Goal: Information Seeking & Learning: Learn about a topic

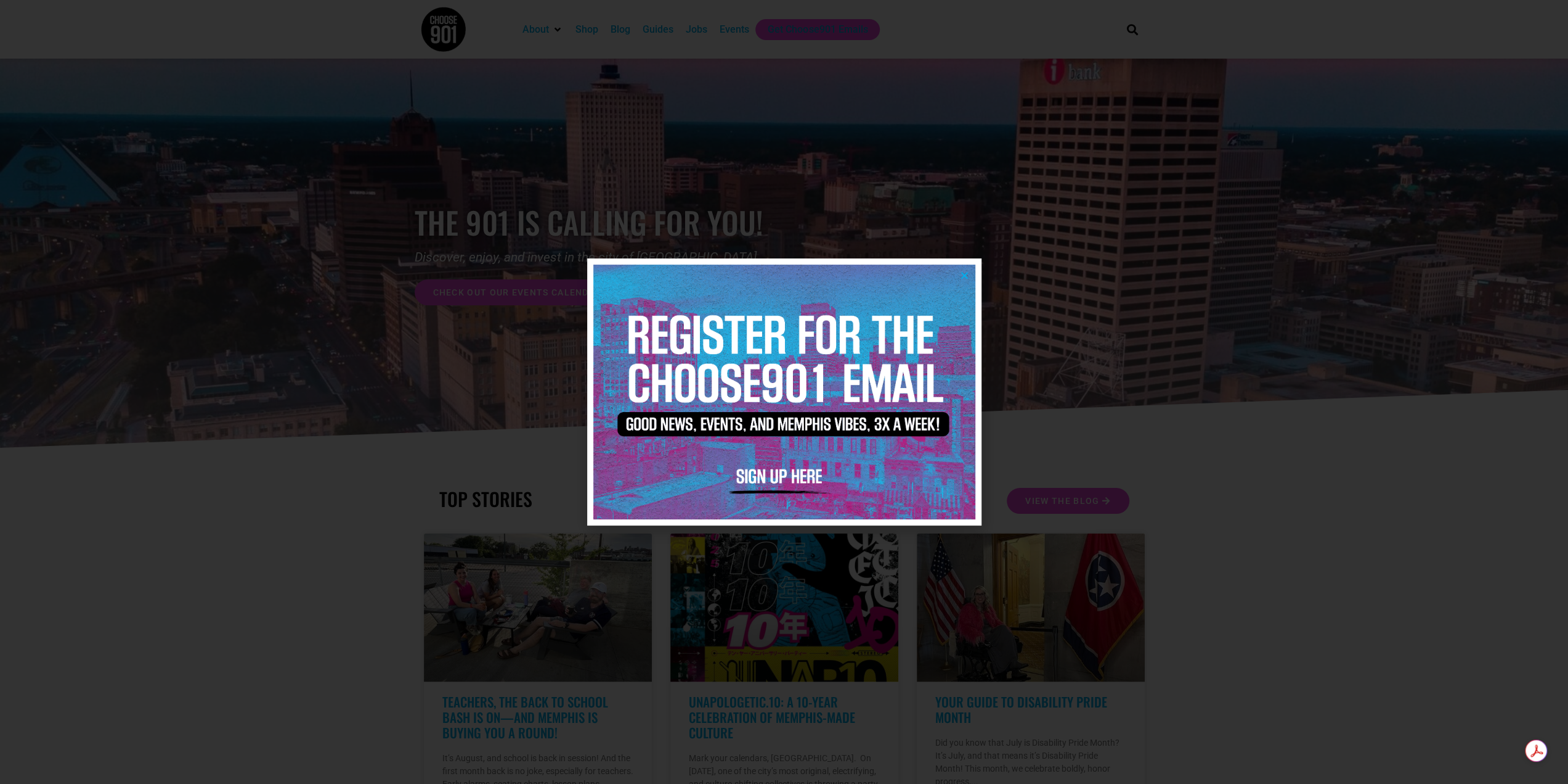
click at [778, 436] on div at bounding box center [784, 392] width 1568 height 784
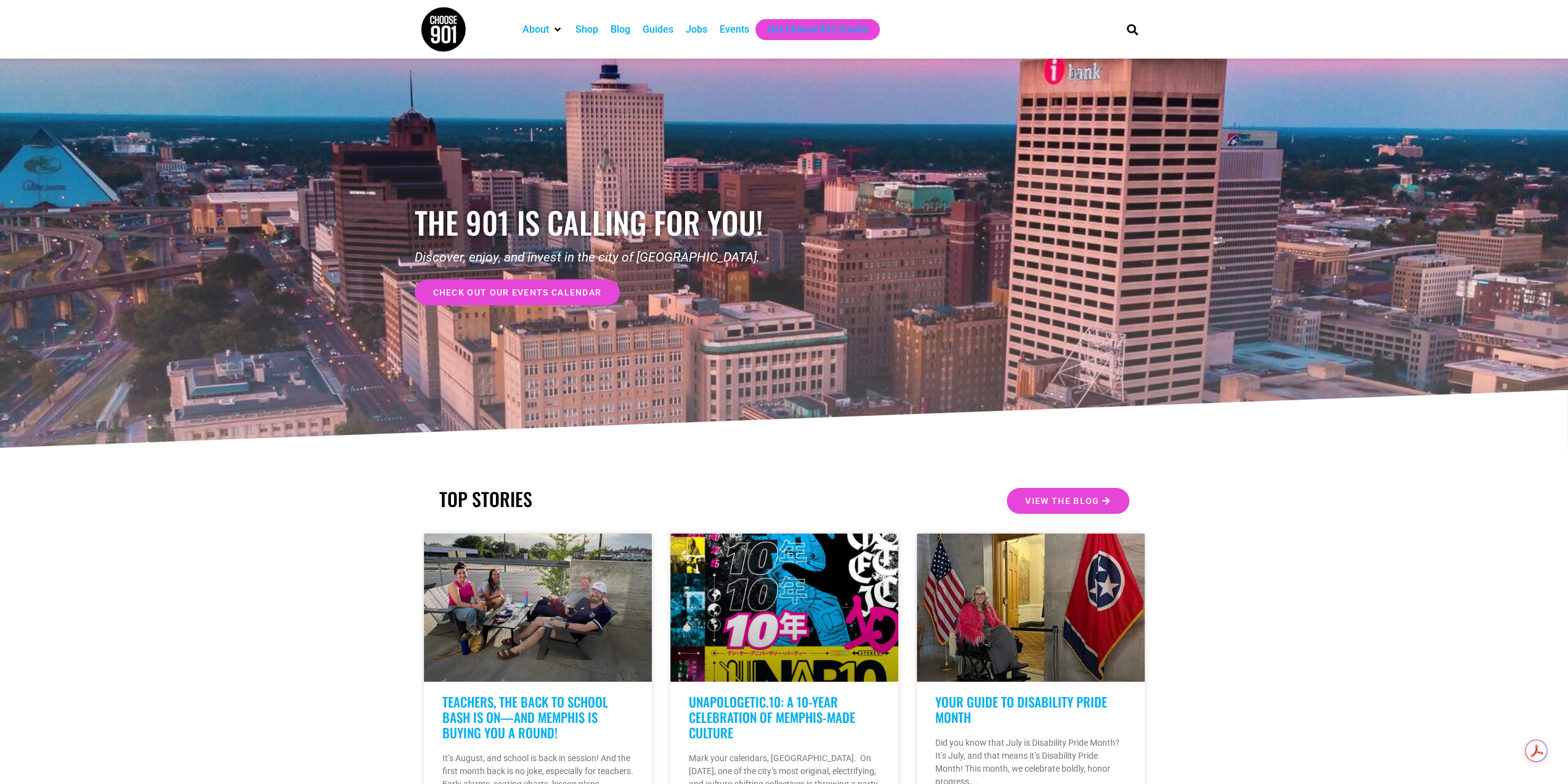
click at [741, 34] on div "Events" at bounding box center [734, 29] width 29 height 15
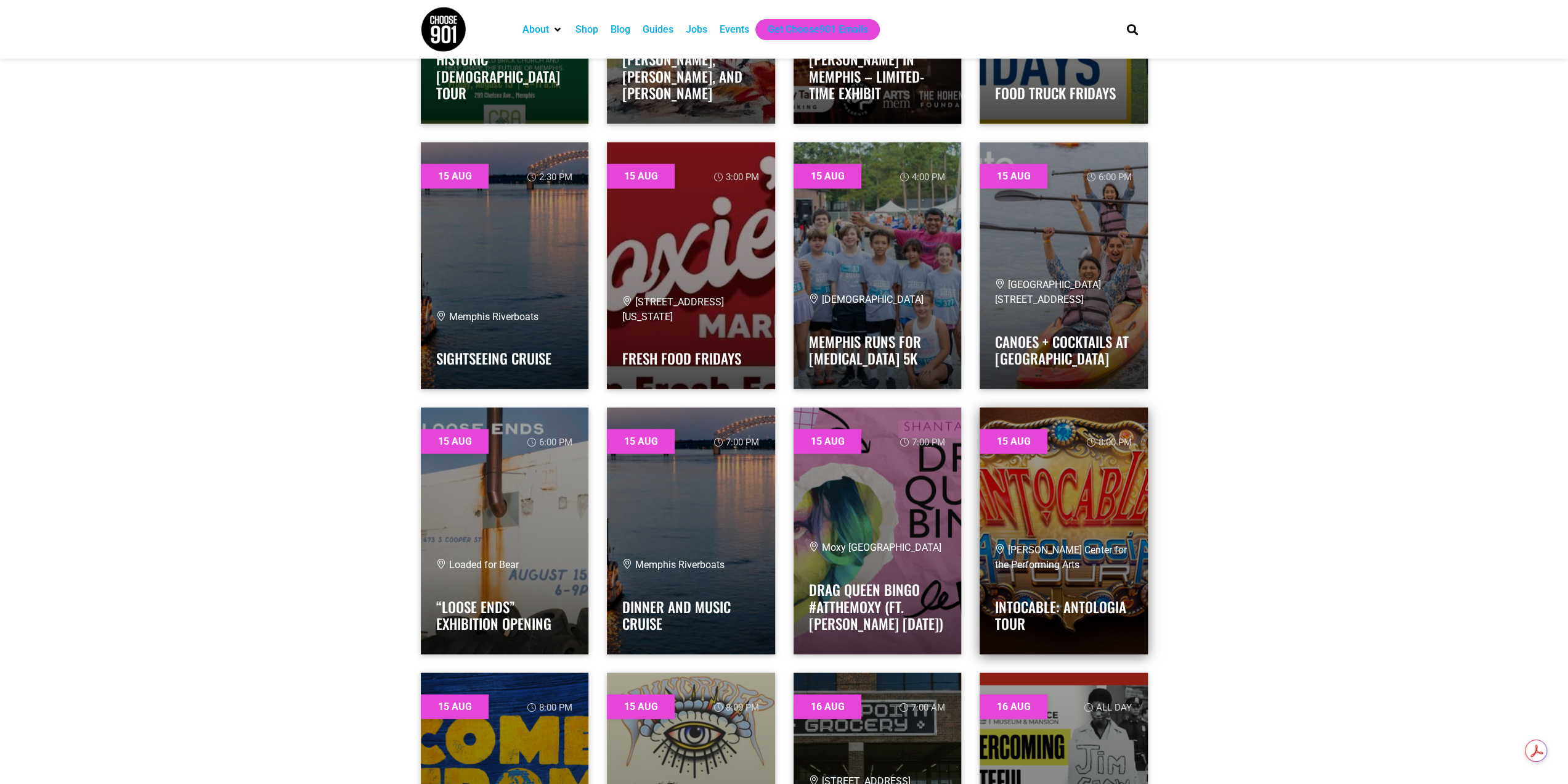
scroll to position [2982, 0]
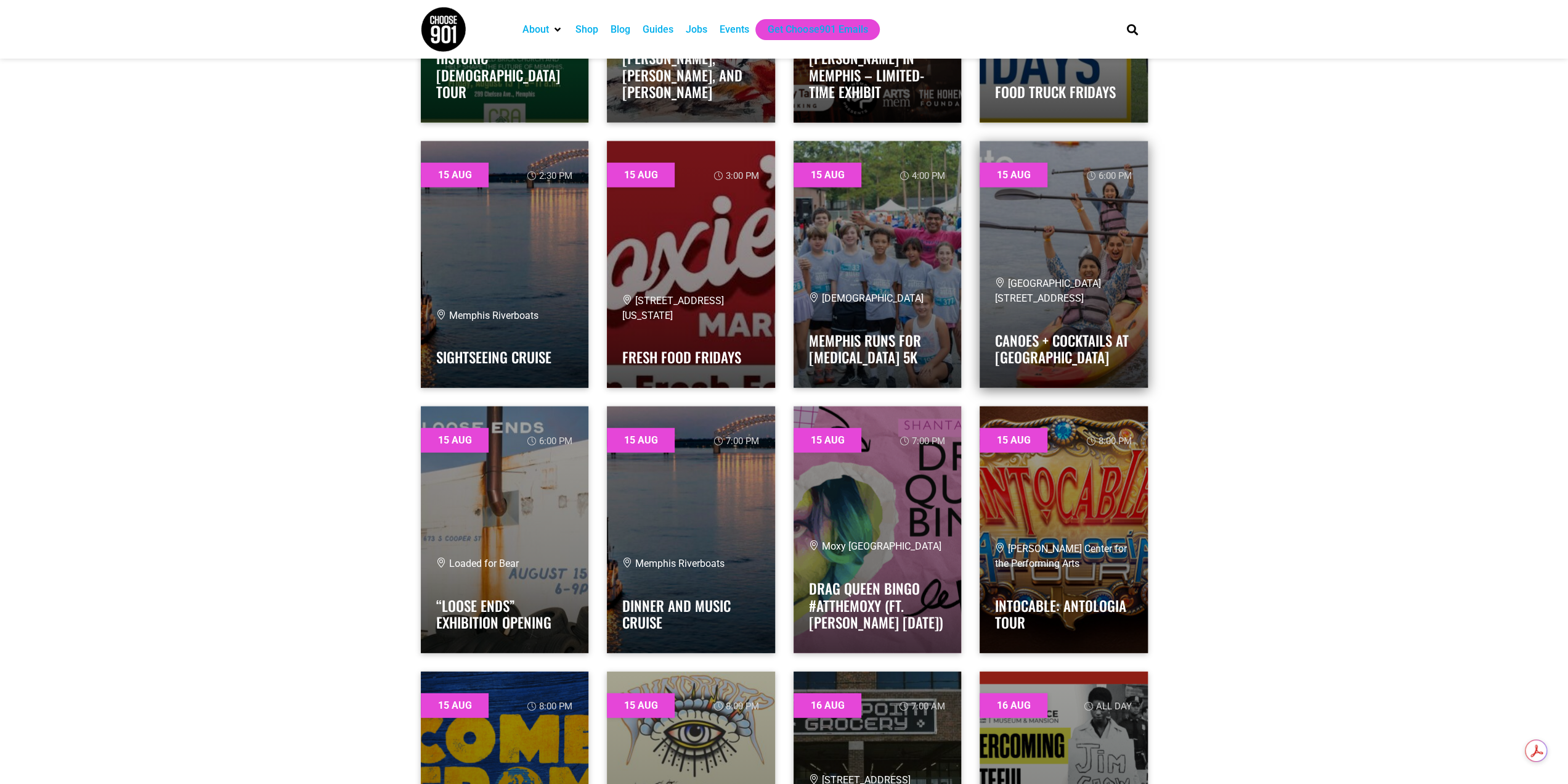
click at [1090, 247] on link at bounding box center [1063, 264] width 168 height 246
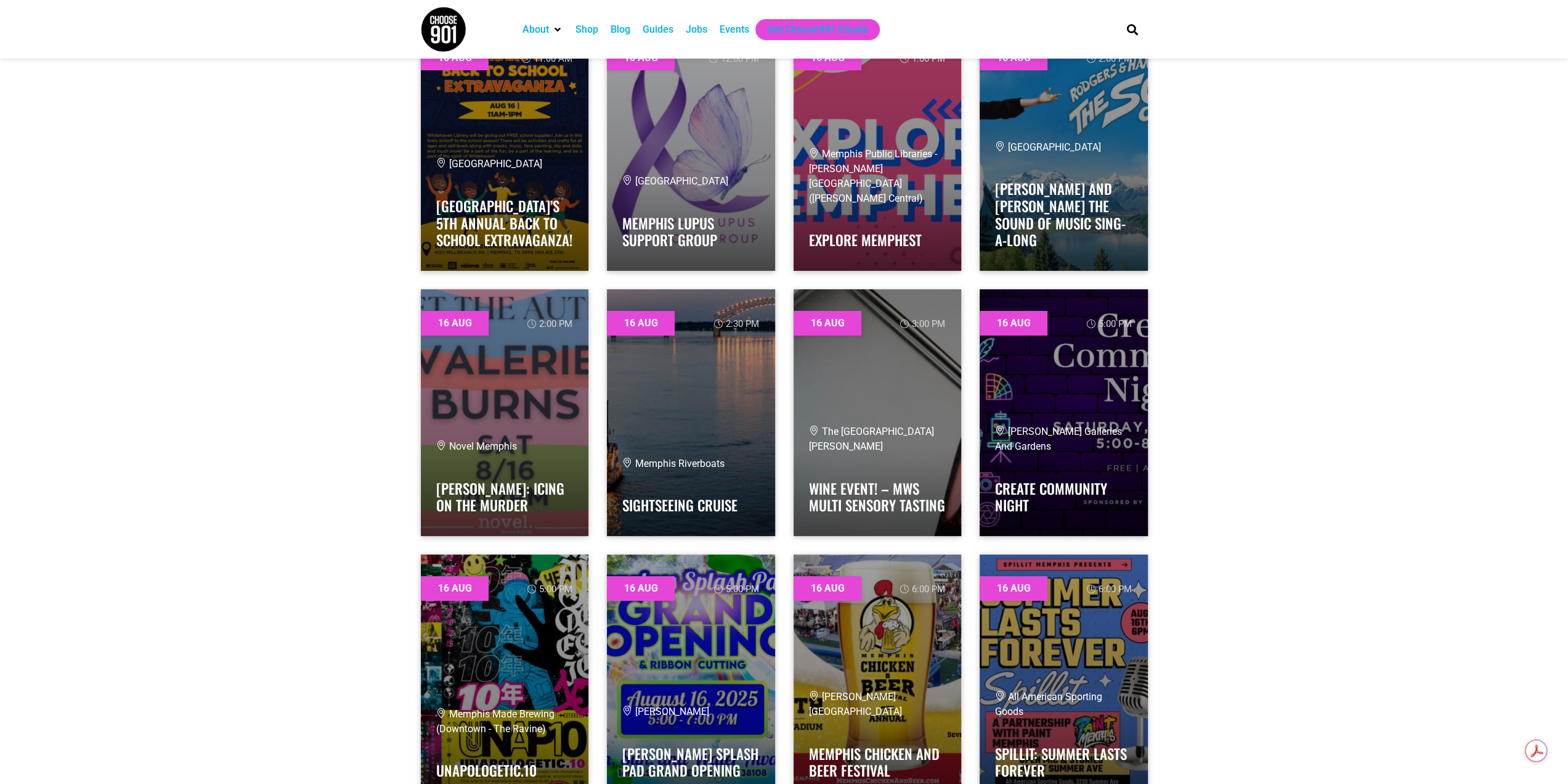
scroll to position [4682, 0]
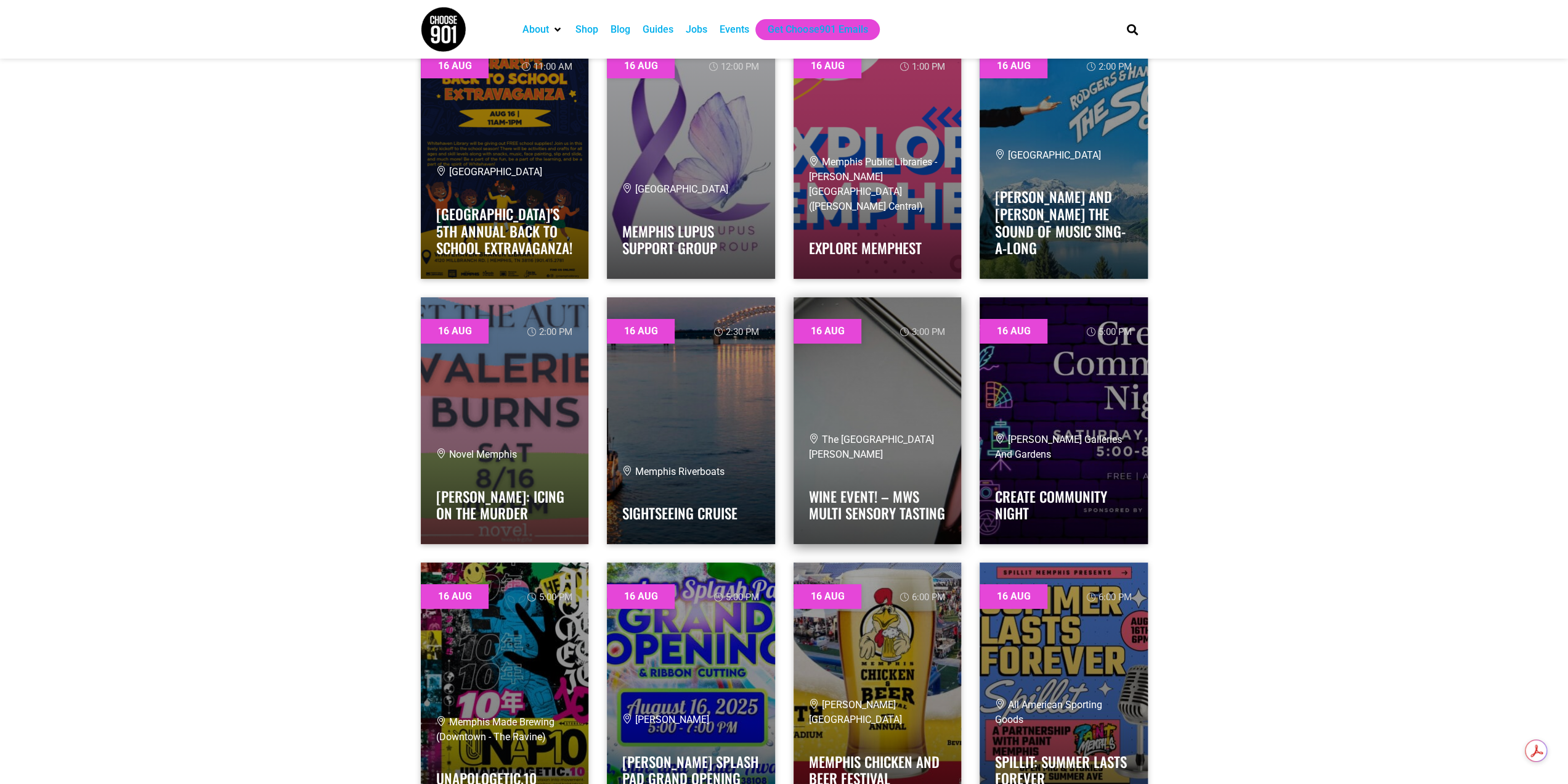
click at [921, 403] on link at bounding box center [878, 420] width 168 height 246
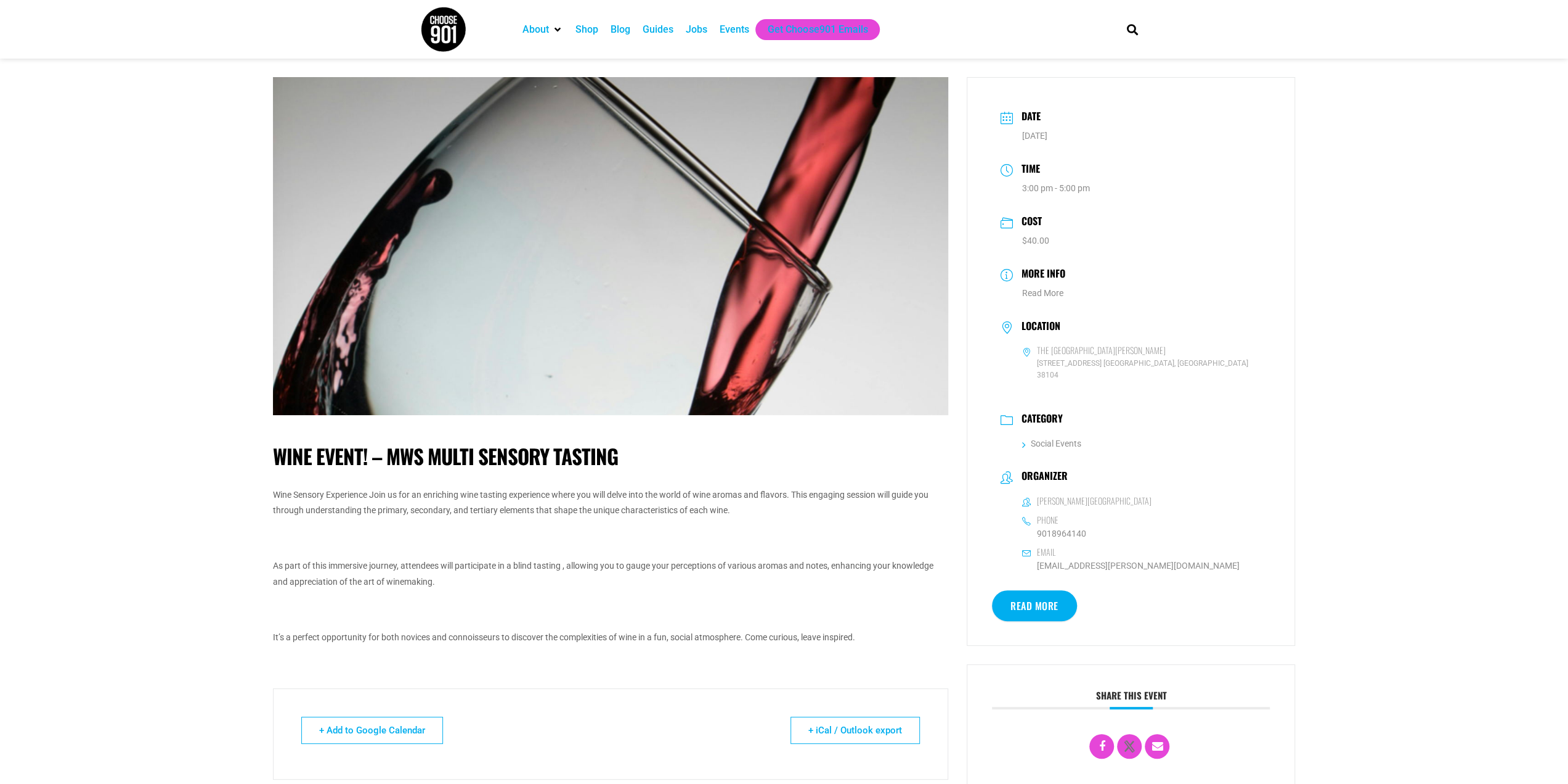
scroll to position [6, 0]
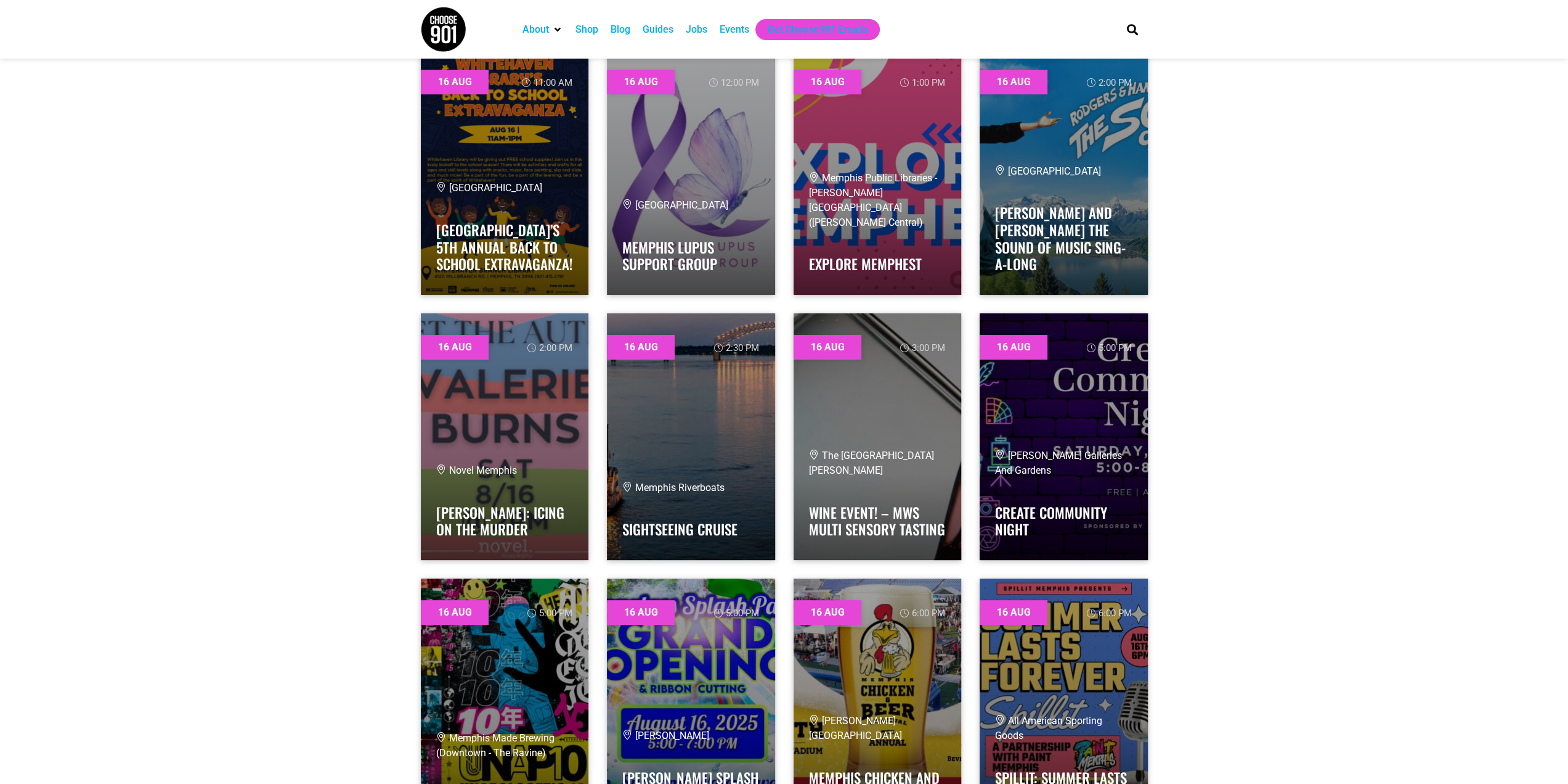
scroll to position [4666, 0]
click at [844, 416] on link at bounding box center [878, 436] width 168 height 246
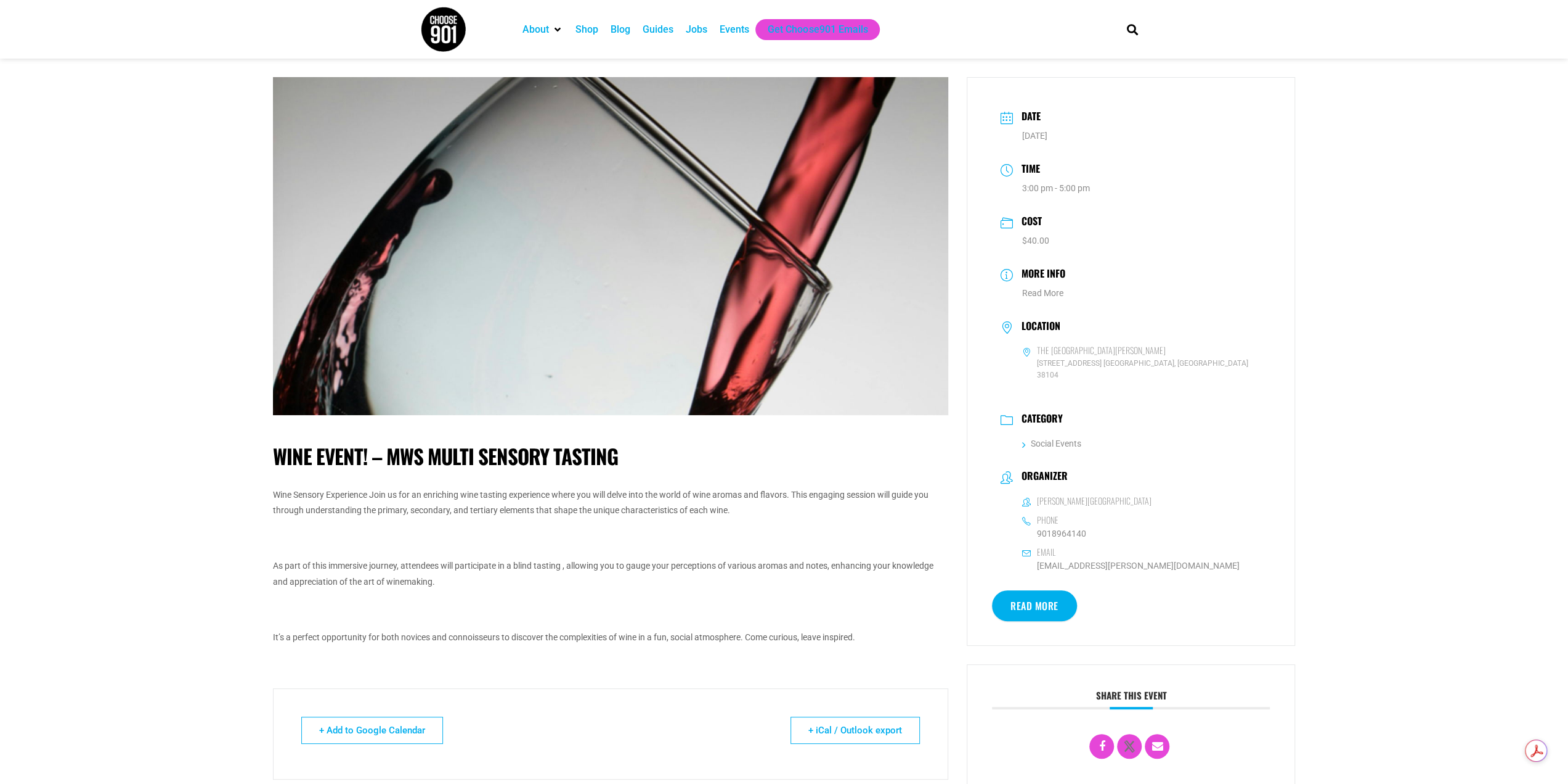
click at [1024, 595] on link "Read More" at bounding box center [1034, 606] width 85 height 31
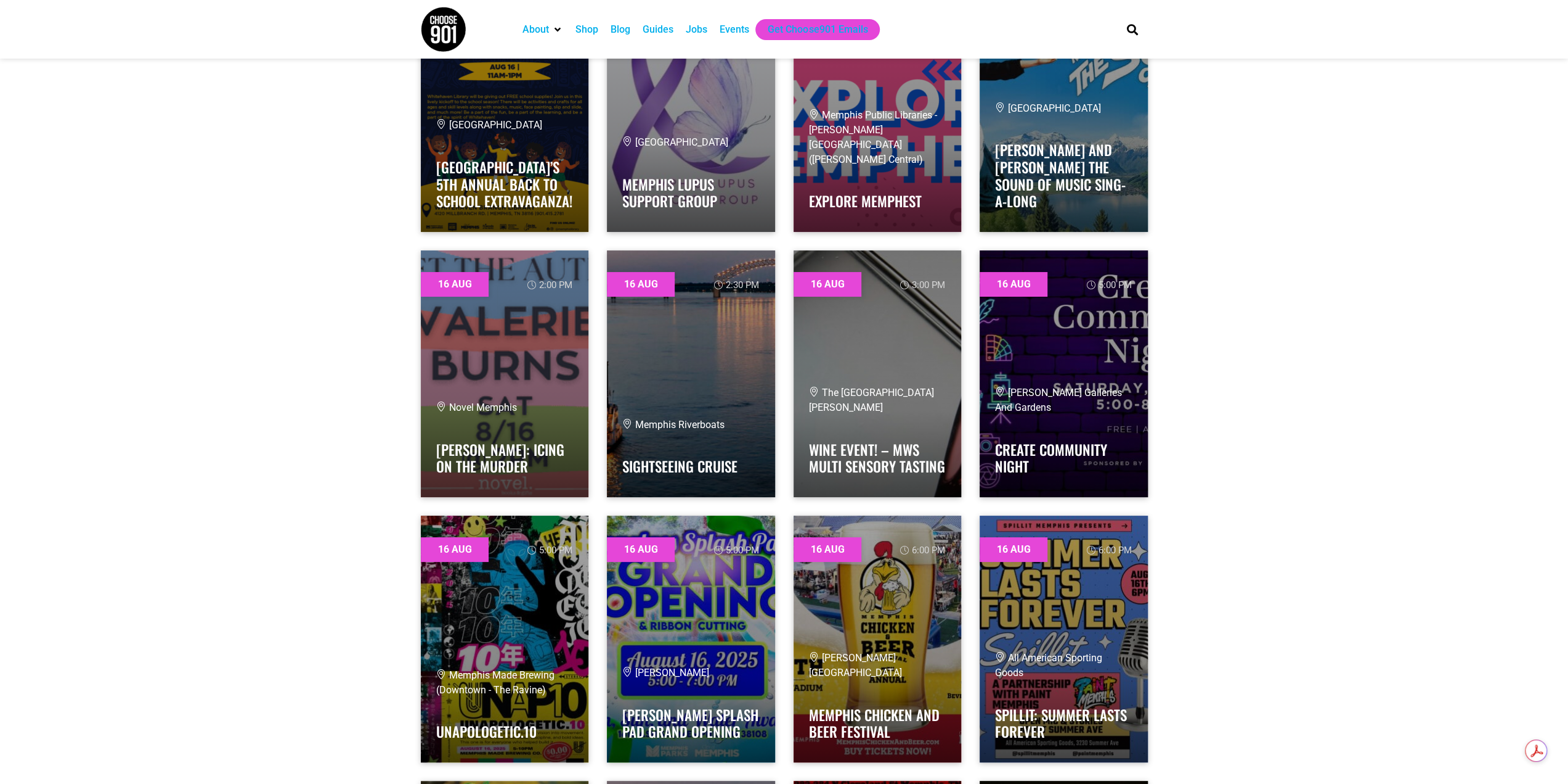
scroll to position [4721, 0]
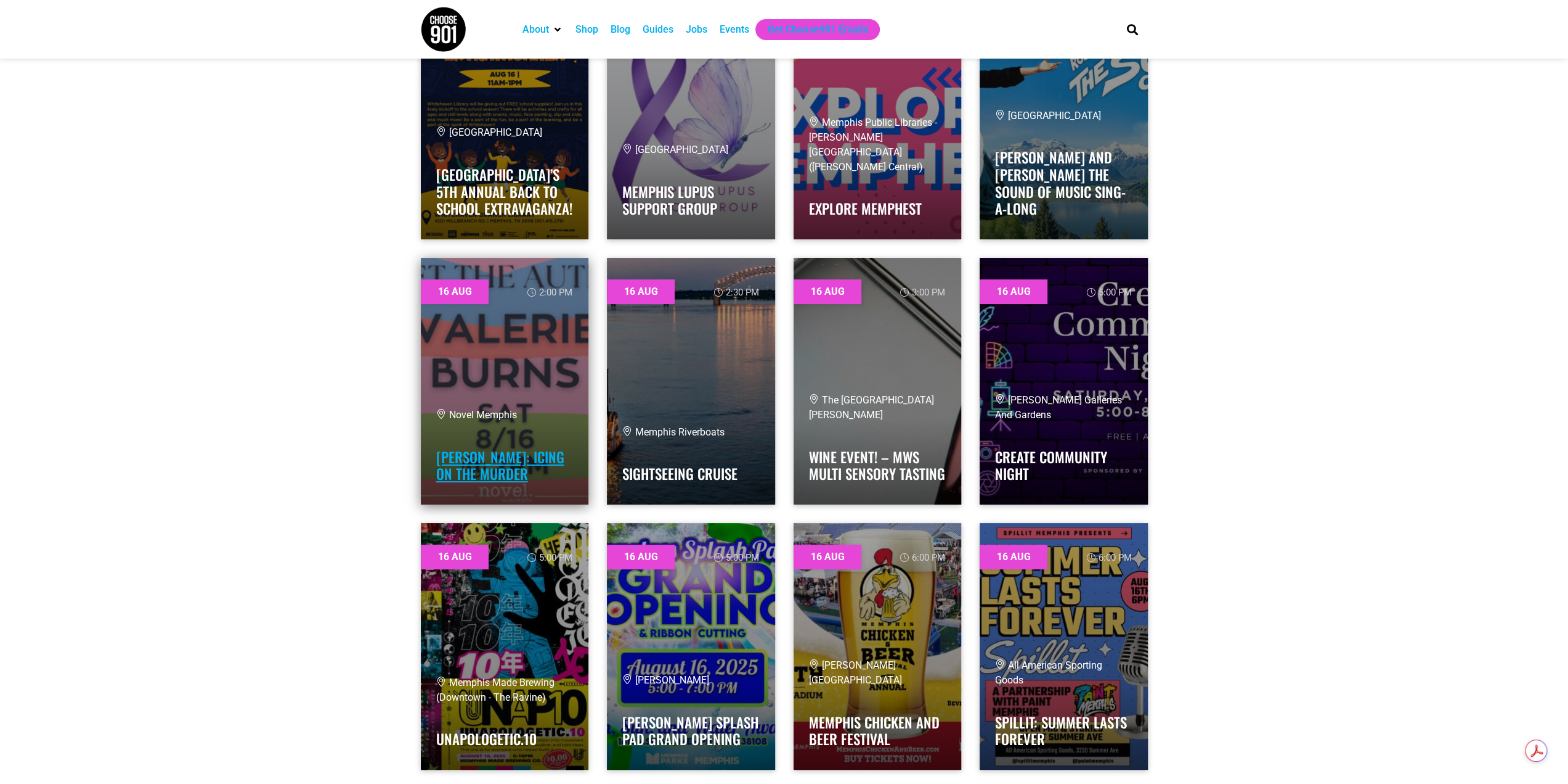
click at [519, 461] on link "[PERSON_NAME]: ICING ON THE MURDER" at bounding box center [500, 465] width 128 height 38
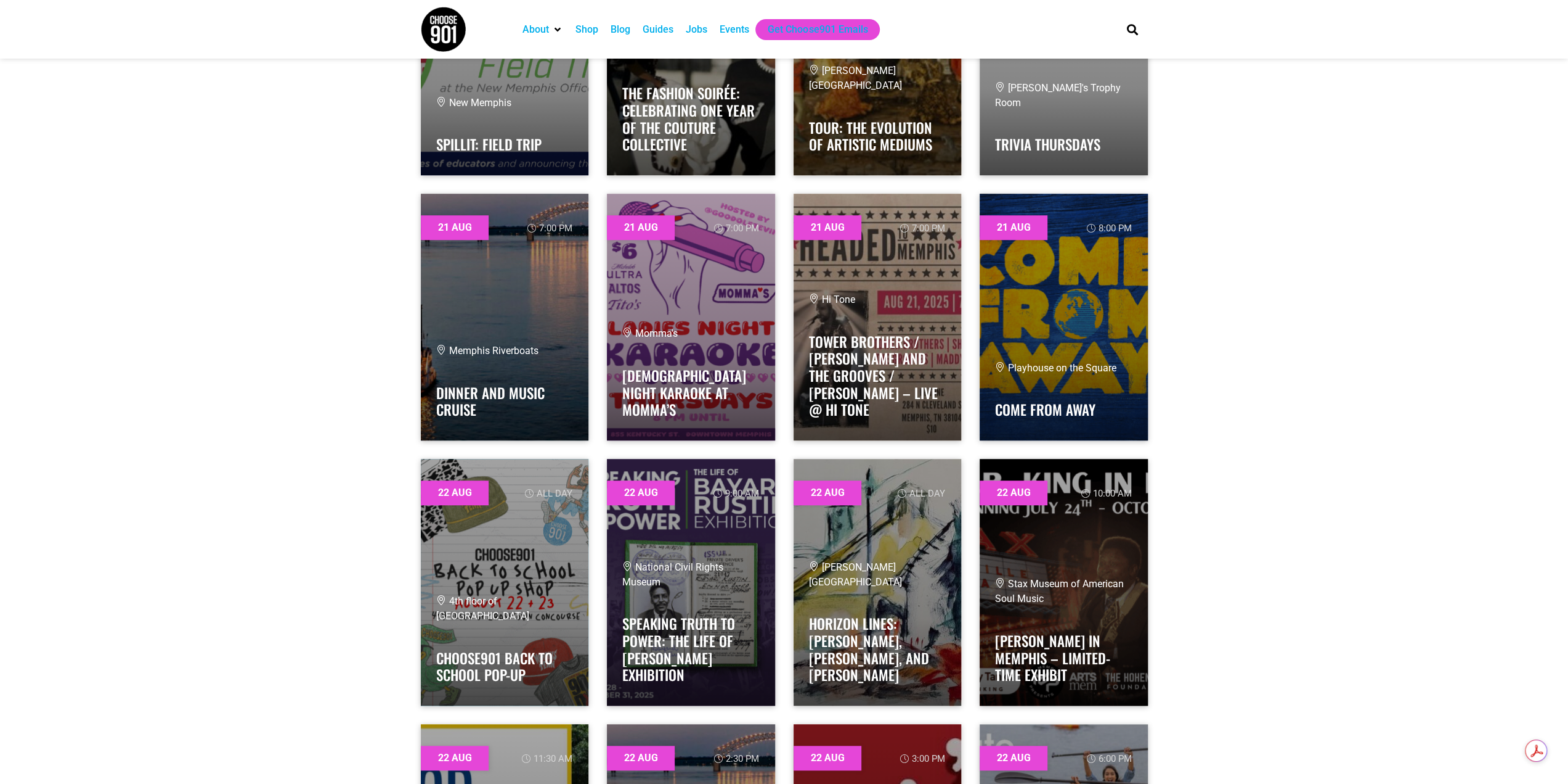
scroll to position [10092, 0]
